Goal: Transaction & Acquisition: Book appointment/travel/reservation

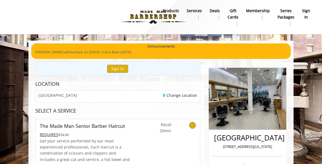
scroll to position [233, 0]
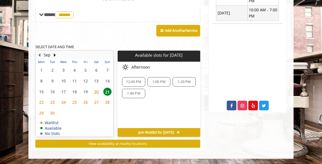
click at [53, 103] on span "23" at bounding box center [52, 102] width 8 height 8
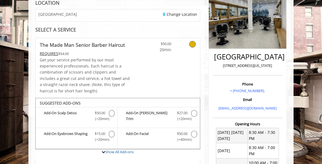
scroll to position [94, 0]
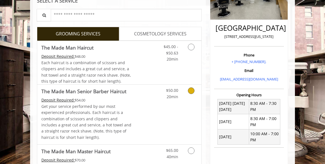
scroll to position [111, 0]
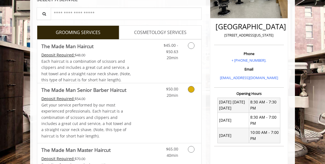
click at [193, 90] on icon "Grooming services" at bounding box center [191, 89] width 7 height 7
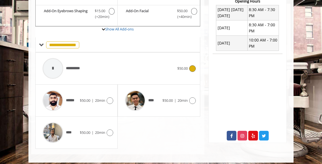
scroll to position [207, 0]
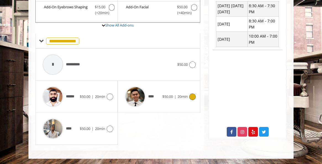
click at [192, 96] on icon at bounding box center [192, 96] width 7 height 7
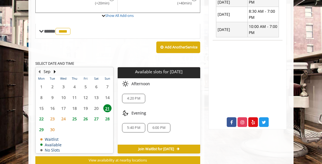
scroll to position [233, 0]
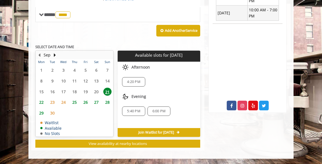
click at [54, 101] on span "23" at bounding box center [52, 102] width 8 height 8
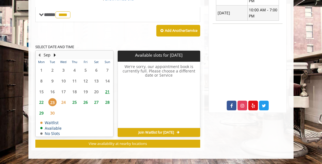
click at [42, 102] on span "22" at bounding box center [41, 102] width 8 height 8
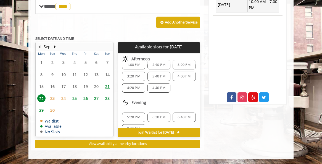
scroll to position [60, 0]
click at [152, 88] on span "4:40 PM" at bounding box center [158, 88] width 13 height 4
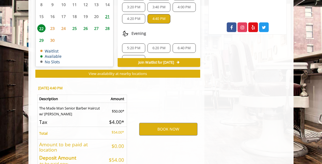
scroll to position [344, 0]
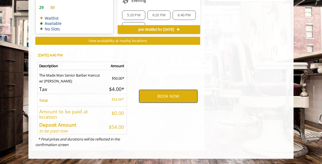
click at [158, 96] on button "BOOK NOW" at bounding box center [168, 96] width 58 height 13
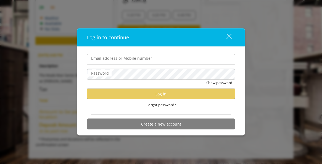
type input "**********"
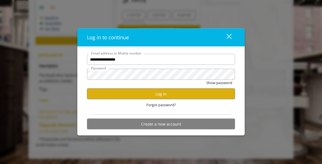
scroll to position [0, 0]
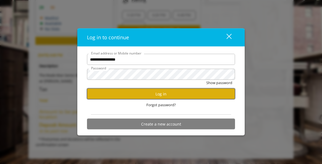
click at [159, 95] on button "Log in" at bounding box center [161, 93] width 148 height 11
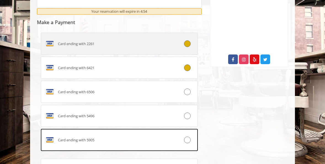
scroll to position [284, 0]
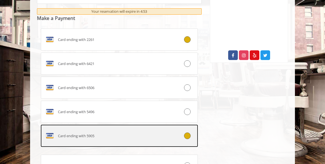
click at [185, 138] on icon at bounding box center [187, 135] width 7 height 7
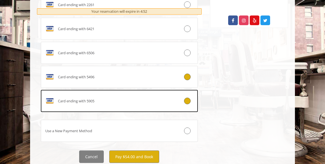
scroll to position [342, 0]
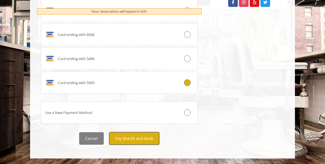
click at [124, 137] on button "Pay $54.00 and Book" at bounding box center [134, 138] width 50 height 12
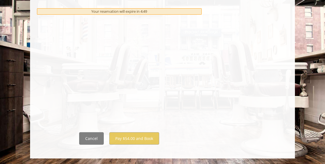
scroll to position [0, 0]
